Goal: Navigation & Orientation: Find specific page/section

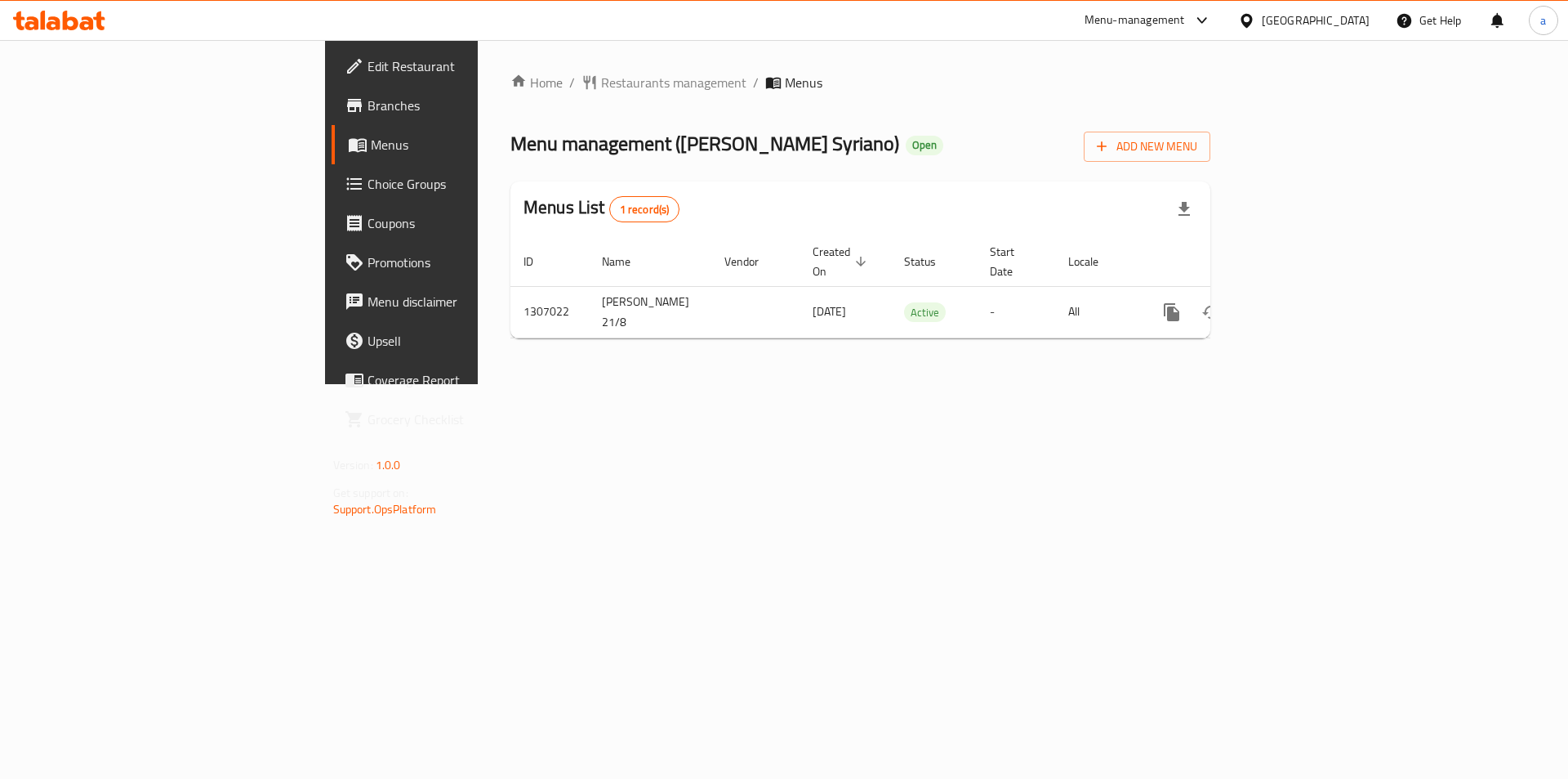
click at [71, 24] on icon at bounding box center [59, 20] width 92 height 19
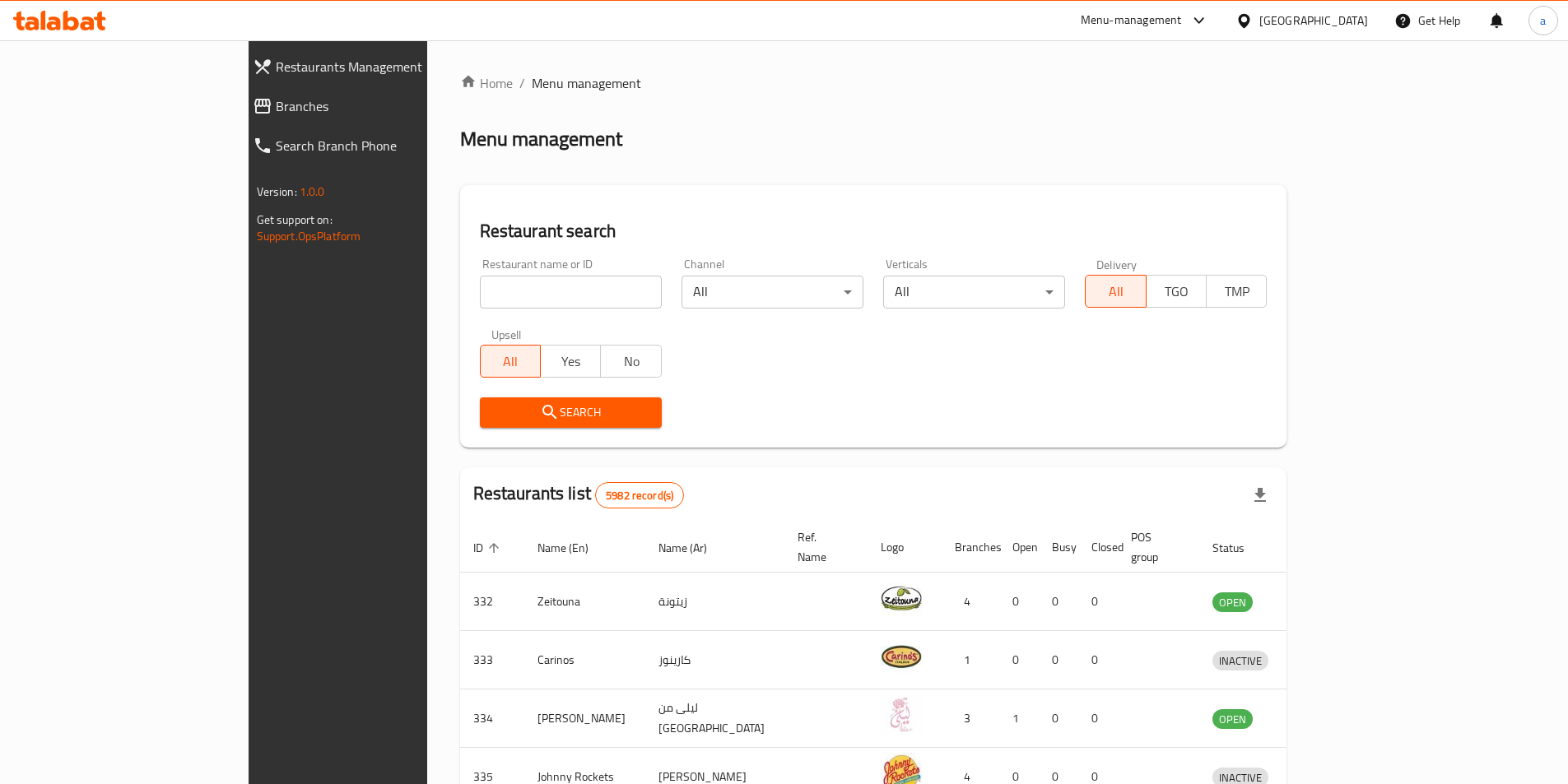
click at [276, 103] on span "Branches" at bounding box center [386, 106] width 221 height 20
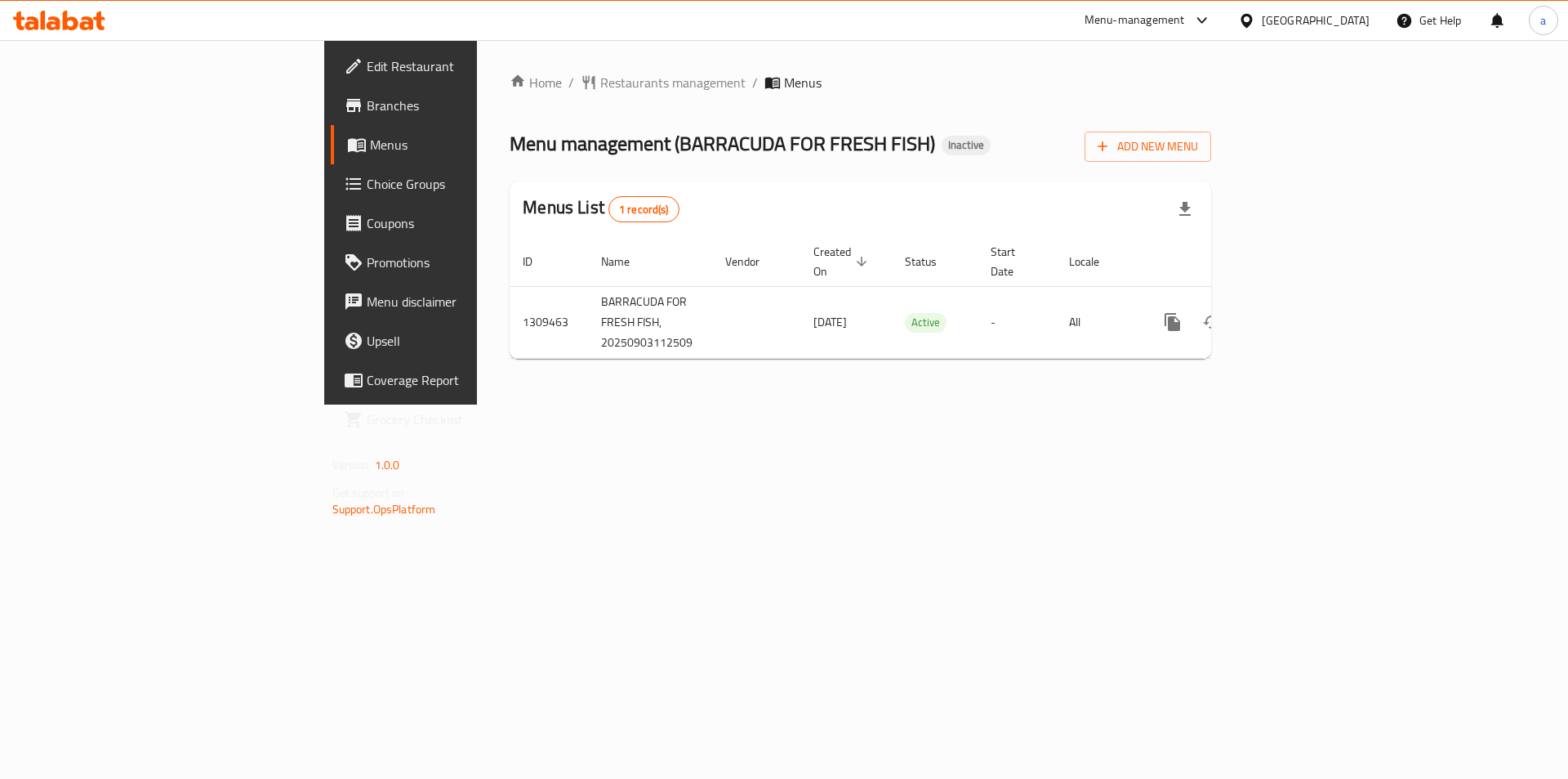
click at [59, 27] on icon at bounding box center [54, 23] width 14 height 14
